Goal: Check status: Check status

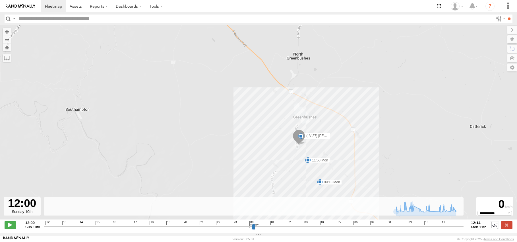
select select "**********"
click at [55, 4] on span at bounding box center [53, 5] width 17 height 5
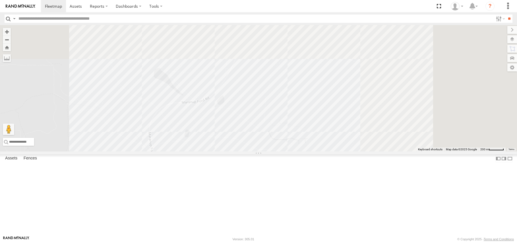
drag, startPoint x: 376, startPoint y: 114, endPoint x: 207, endPoint y: 229, distance: 204.5
click at [172, 242] on html at bounding box center [258, 121] width 517 height 242
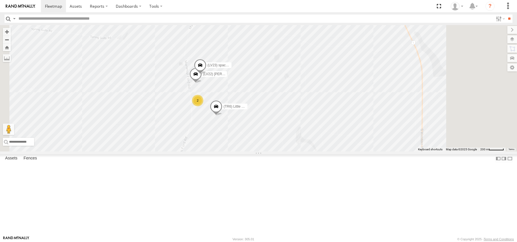
drag, startPoint x: 280, startPoint y: 175, endPoint x: 195, endPoint y: 174, distance: 85.1
click at [275, 151] on div "(LV20) [PERSON_NAME] (LV 11). Patrol (TR6) Little Tipper 6 (LV22) [PERSON_NAME]…" at bounding box center [258, 88] width 517 height 126
click at [235, 172] on div "6" at bounding box center [229, 165] width 11 height 11
